Goal: Task Accomplishment & Management: Use online tool/utility

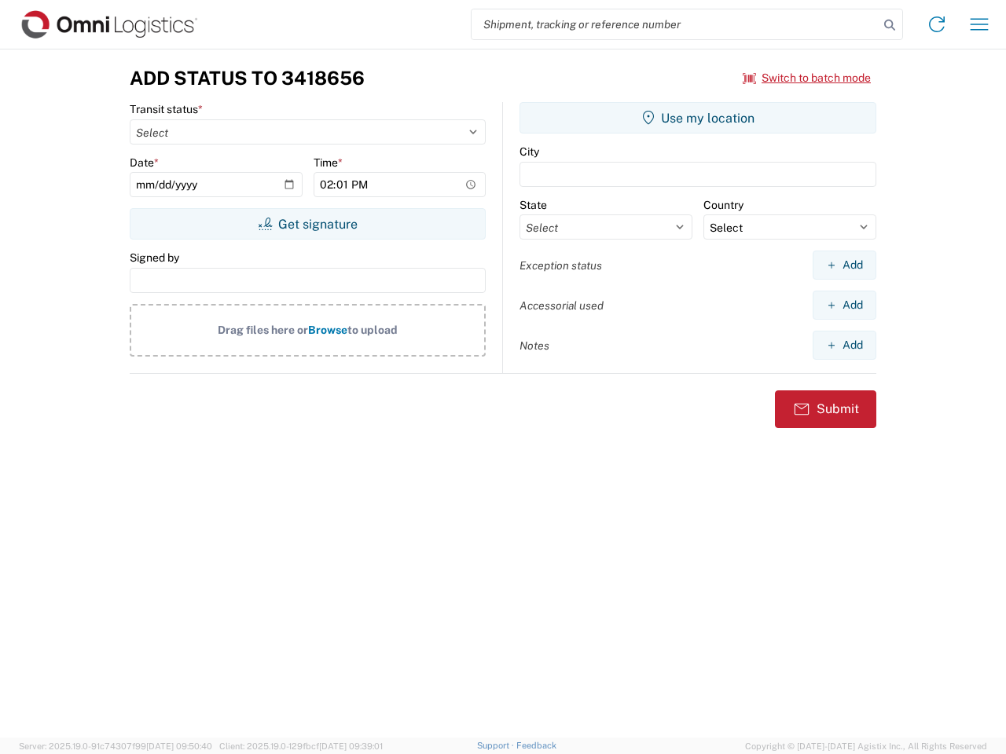
click at [675, 24] on input "search" at bounding box center [674, 24] width 407 height 30
click at [890, 25] on icon at bounding box center [890, 25] width 22 height 22
click at [937, 24] on icon at bounding box center [936, 24] width 25 height 25
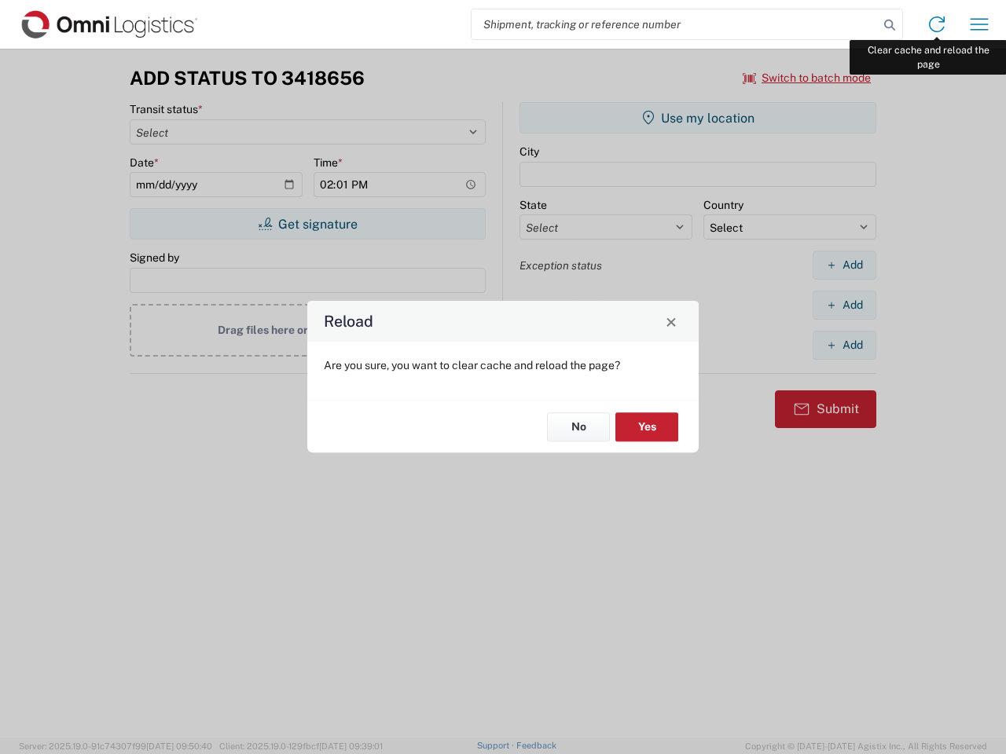
click at [979, 24] on div "Reload Are you sure, you want to clear cache and reload the page? No Yes" at bounding box center [503, 377] width 1006 height 754
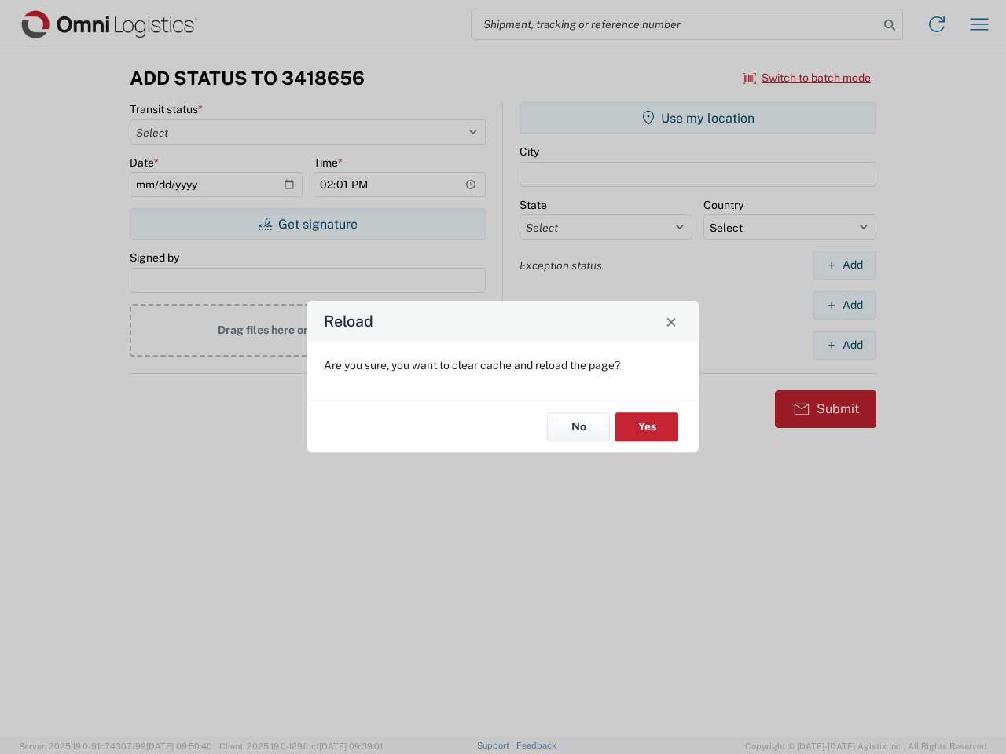
click at [807, 78] on div "Reload Are you sure, you want to clear cache and reload the page? No Yes" at bounding box center [503, 377] width 1006 height 754
click at [307, 224] on div "Reload Are you sure, you want to clear cache and reload the page? No Yes" at bounding box center [503, 377] width 1006 height 754
click at [698, 118] on div "Reload Are you sure, you want to clear cache and reload the page? No Yes" at bounding box center [503, 377] width 1006 height 754
click at [844, 265] on div "Reload Are you sure, you want to clear cache and reload the page? No Yes" at bounding box center [503, 377] width 1006 height 754
click at [844, 305] on div "Reload Are you sure, you want to clear cache and reload the page? No Yes" at bounding box center [503, 377] width 1006 height 754
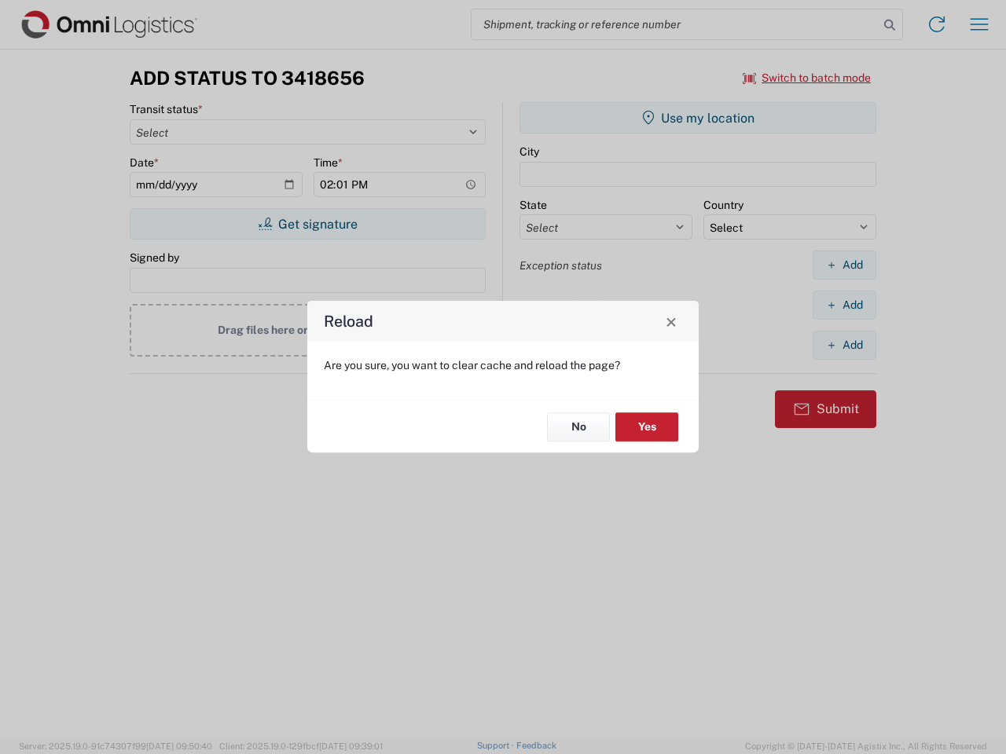
click at [844, 345] on div "Reload Are you sure, you want to clear cache and reload the page? No Yes" at bounding box center [503, 377] width 1006 height 754
